Goal: Task Accomplishment & Management: Manage account settings

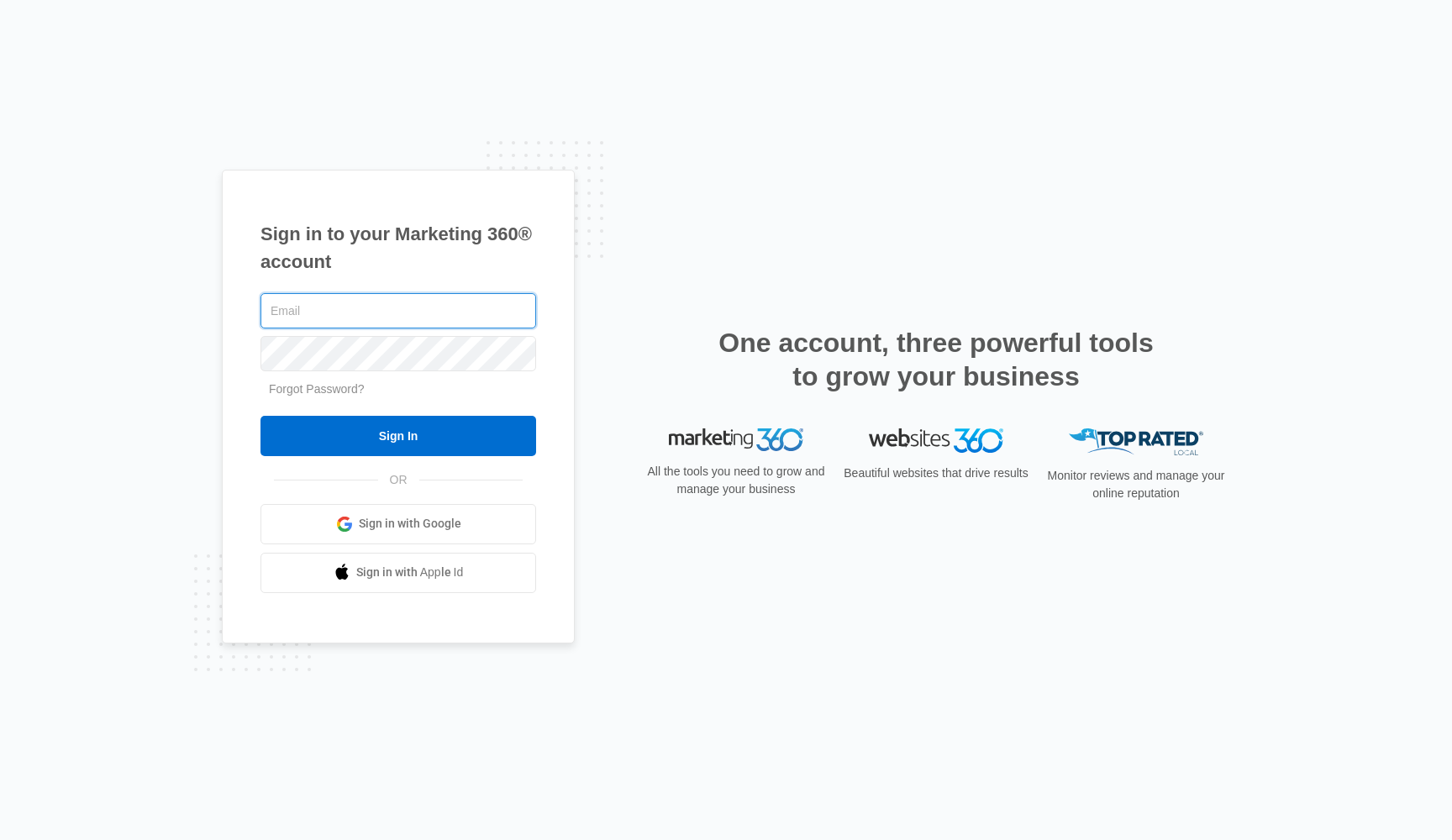
type input "[EMAIL_ADDRESS][DOMAIN_NAME]"
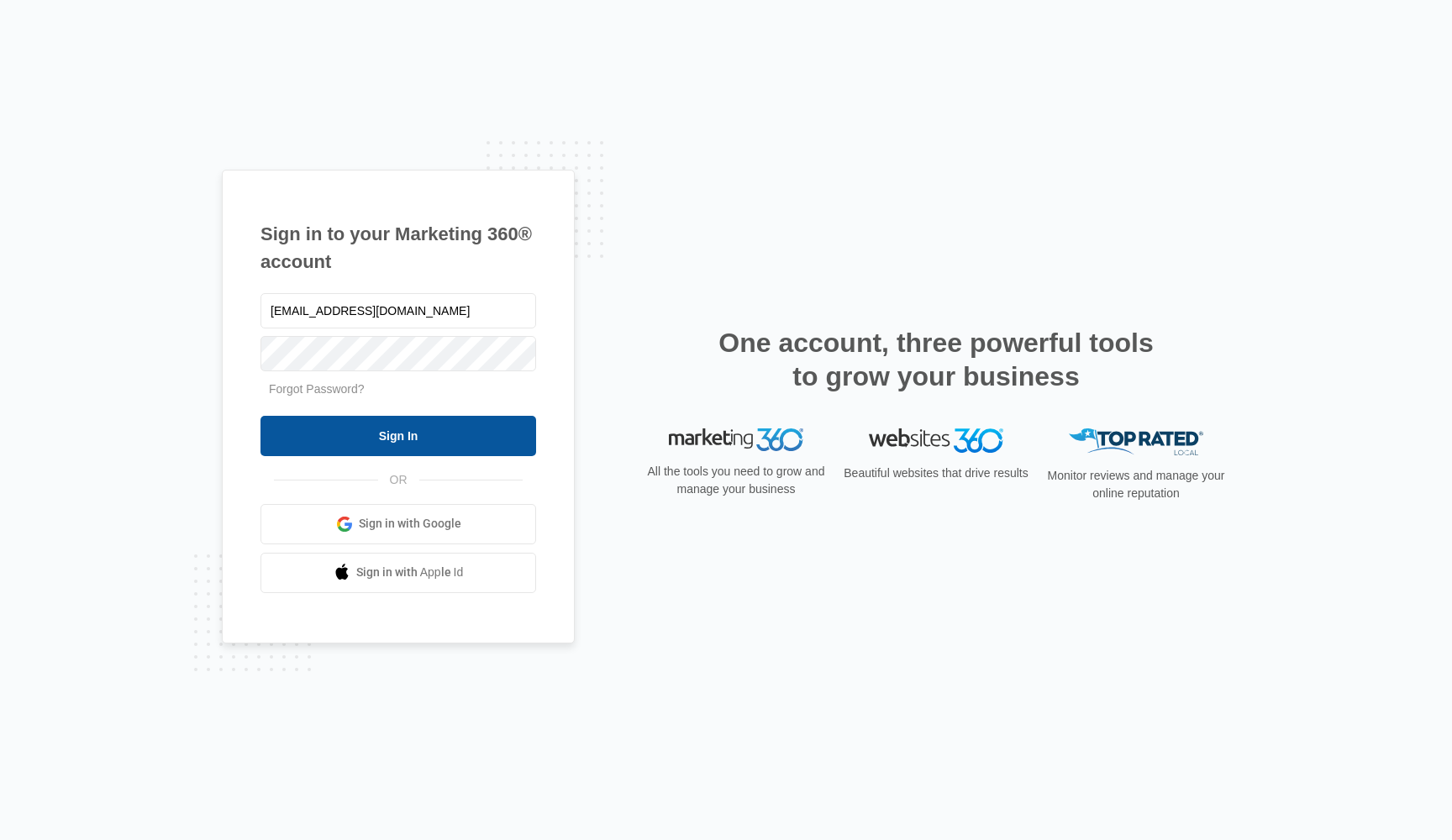
click at [379, 445] on input "Sign In" at bounding box center [398, 437] width 276 height 41
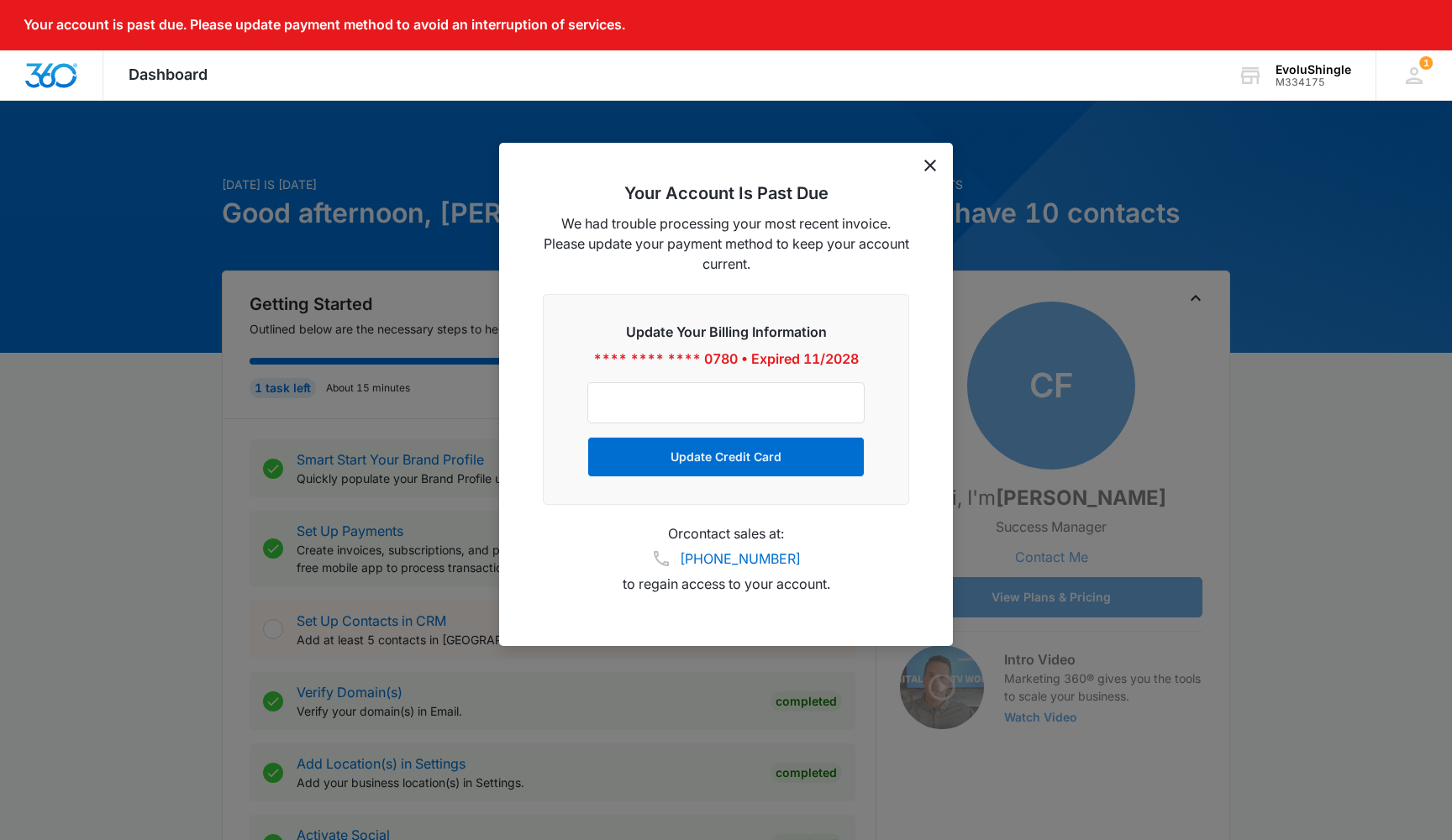
click at [929, 171] on icon "dismiss this dialog" at bounding box center [930, 165] width 12 height 12
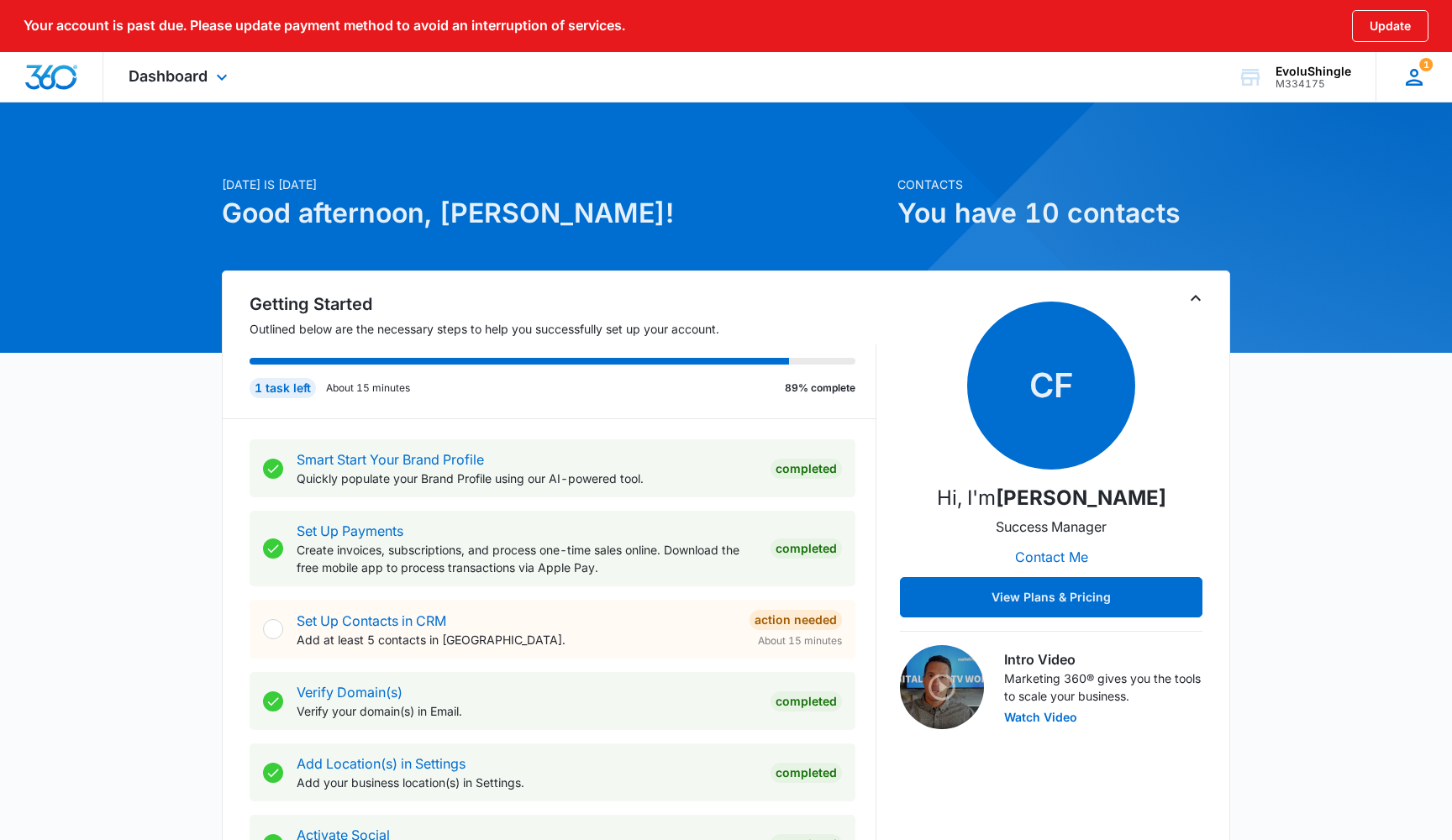
click at [1431, 84] on div "1 [PERSON_NAME] [EMAIL_ADDRESS][DOMAIN_NAME] My Profile 1 Notifications Support…" at bounding box center [1413, 77] width 77 height 50
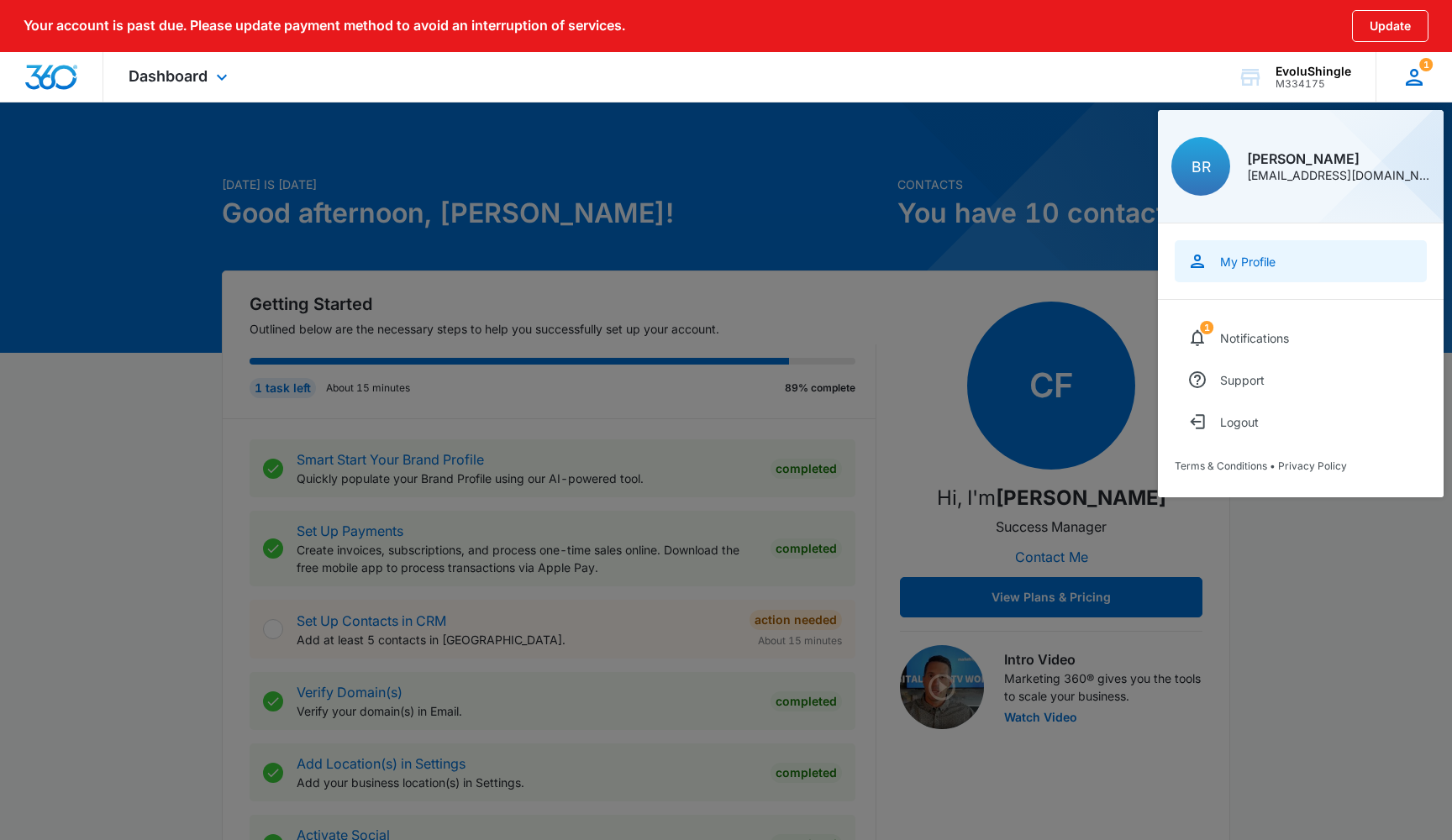
click at [1266, 258] on div "My Profile" at bounding box center [1248, 261] width 55 height 14
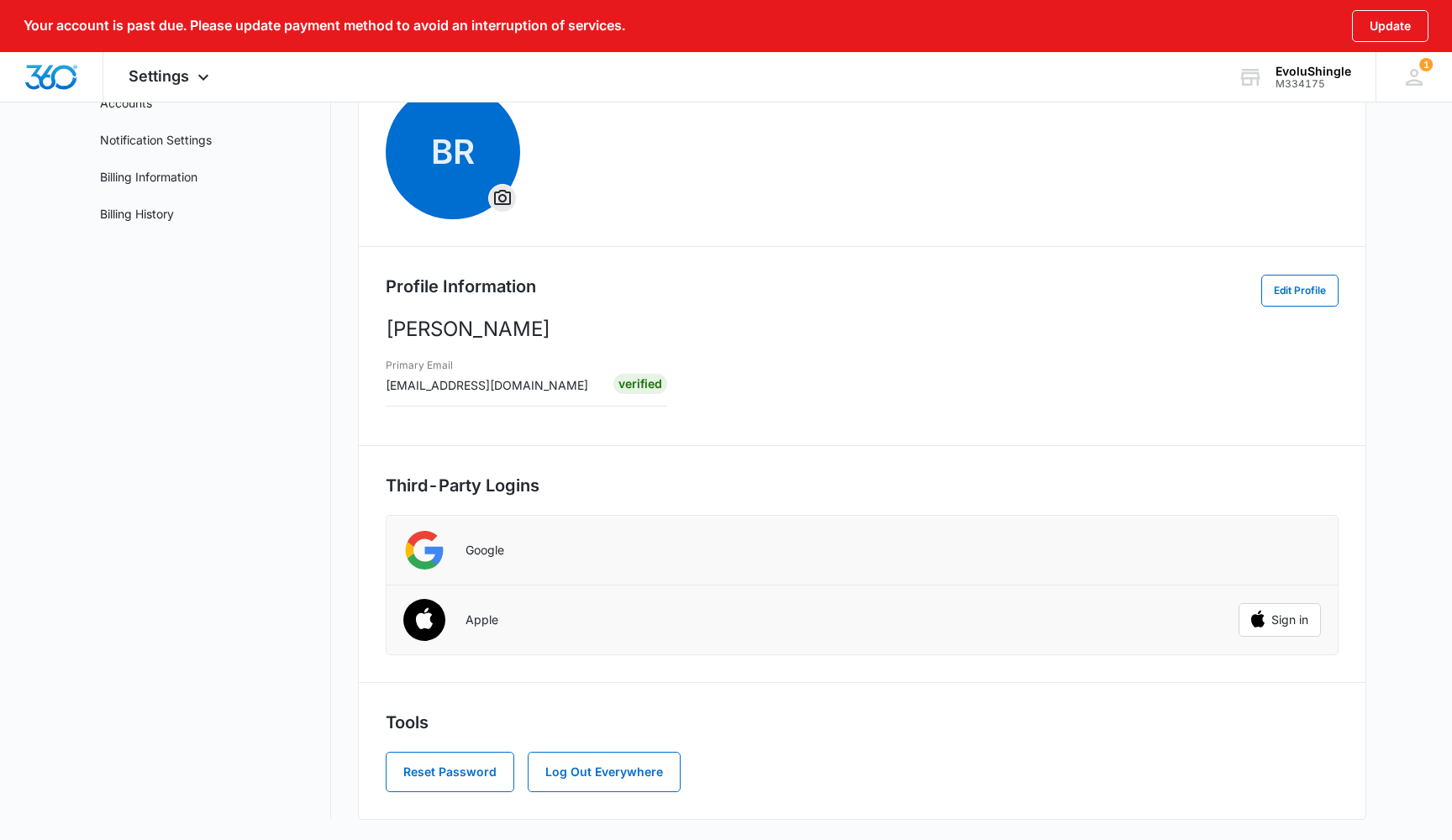
scroll to position [146, 0]
click at [1307, 286] on button "Edit Profile" at bounding box center [1301, 291] width 78 height 32
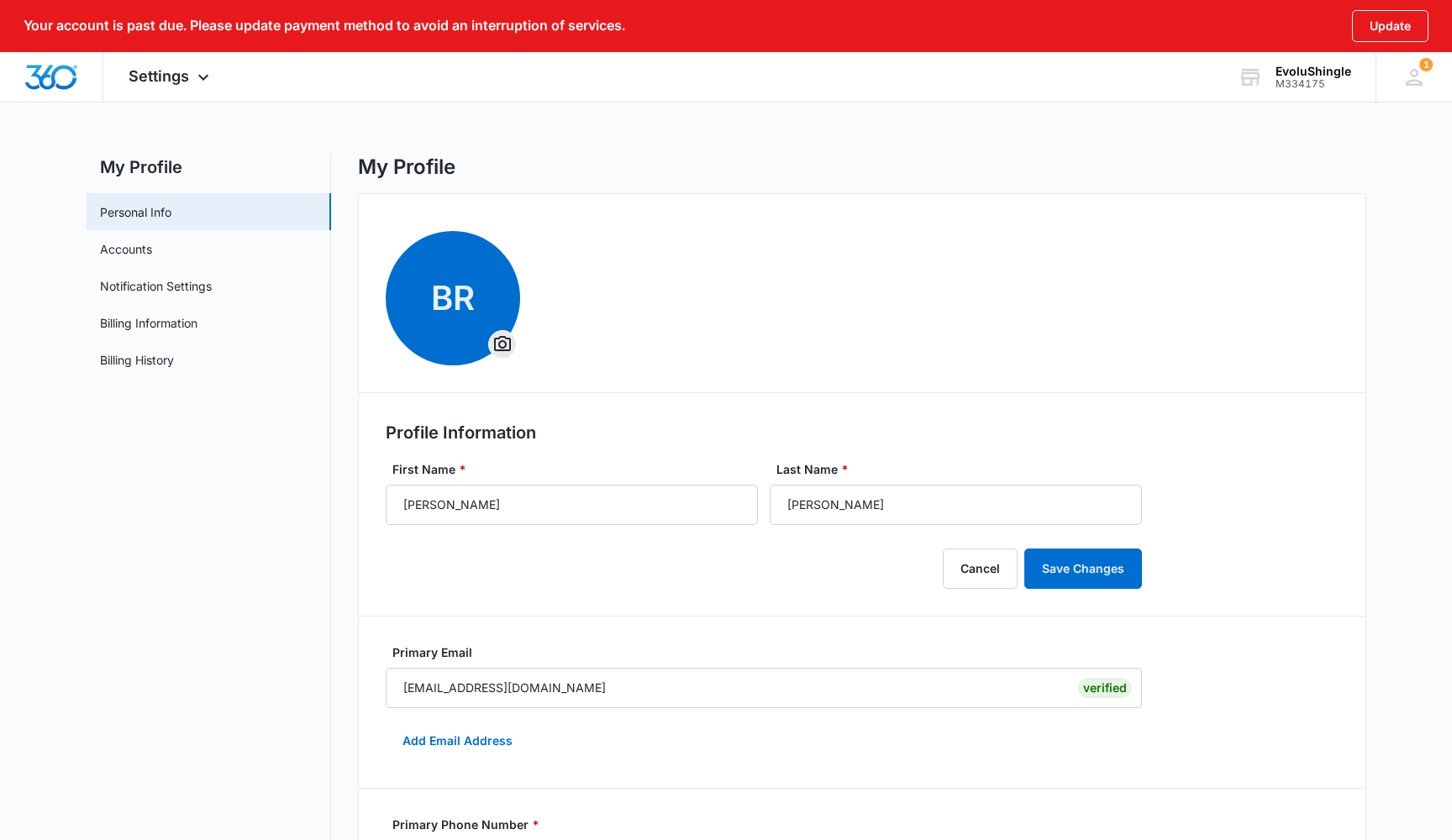
scroll to position [0, 0]
click at [1416, 68] on icon at bounding box center [1414, 77] width 25 height 25
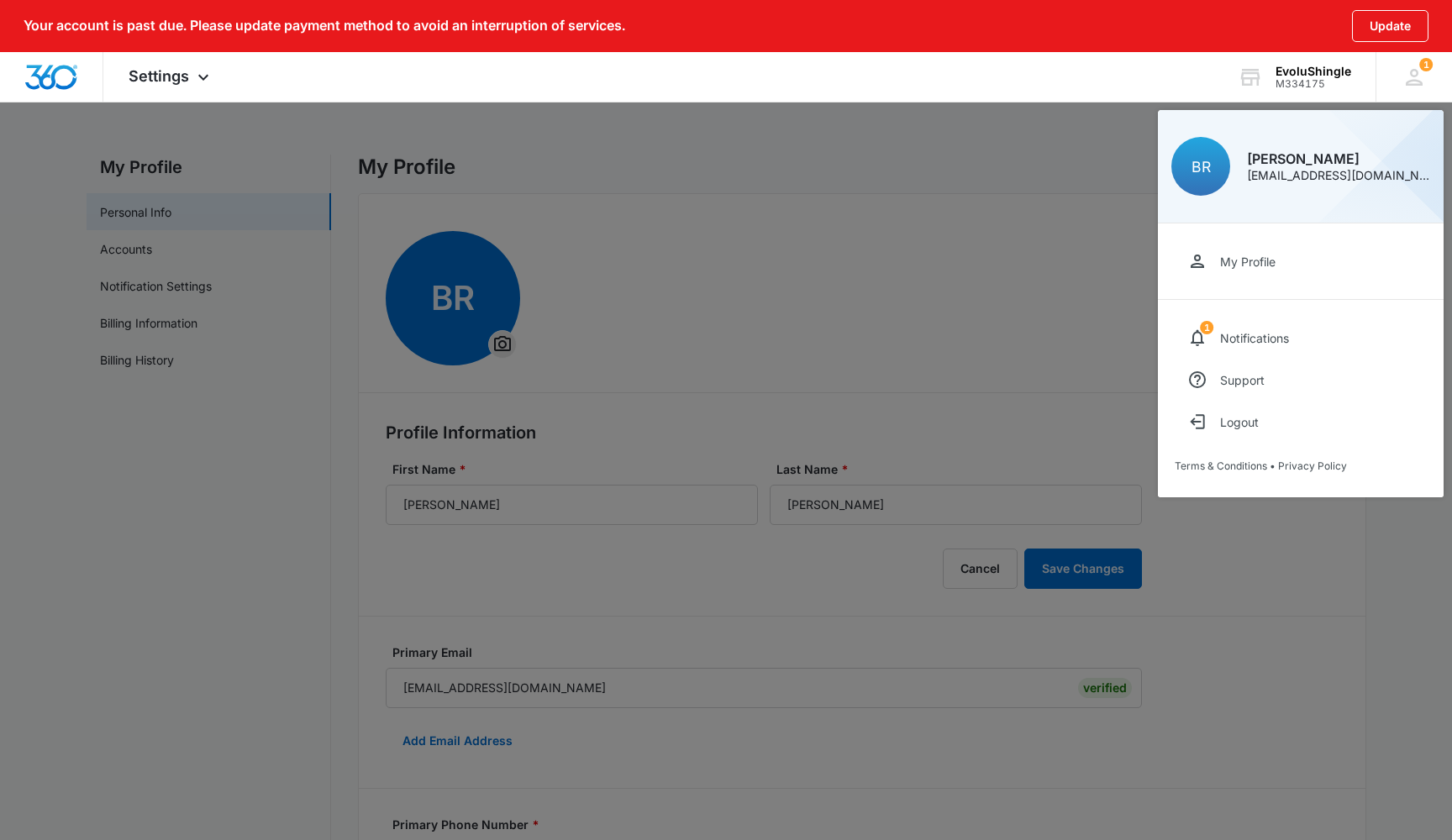
click at [937, 253] on div at bounding box center [726, 420] width 1452 height 840
